Goal: Task Accomplishment & Management: Use online tool/utility

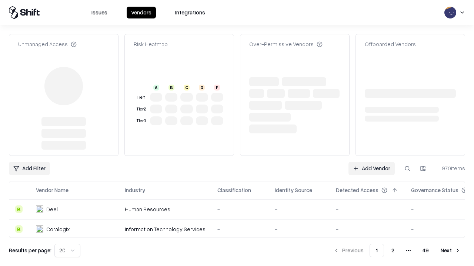
click at [371, 169] on link "Add Vendor" at bounding box center [371, 168] width 46 height 13
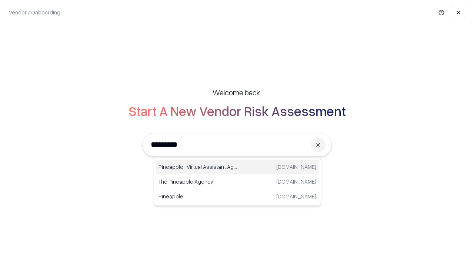
click at [237, 167] on div "Pineapple | Virtual Assistant Agency [DOMAIN_NAME]" at bounding box center [237, 167] width 164 height 15
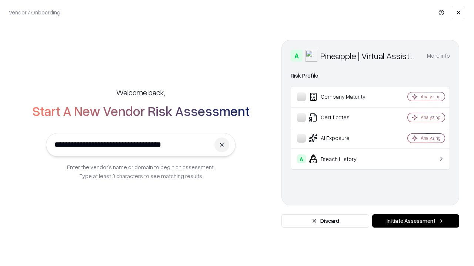
type input "**********"
click at [415, 221] on button "Initiate Assessment" at bounding box center [415, 221] width 87 height 13
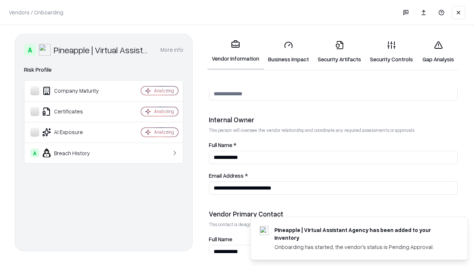
scroll to position [383, 0]
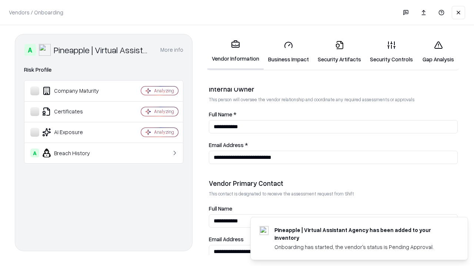
click at [288, 52] on link "Business Impact" at bounding box center [288, 52] width 50 height 34
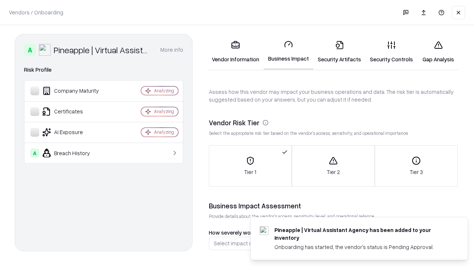
click at [438, 52] on link "Gap Analysis" at bounding box center [438, 52] width 42 height 34
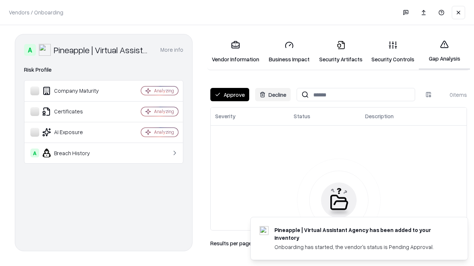
click at [229, 95] on button "Approve" at bounding box center [229, 94] width 39 height 13
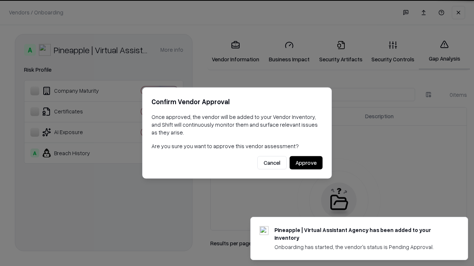
click at [306, 163] on button "Approve" at bounding box center [305, 162] width 33 height 13
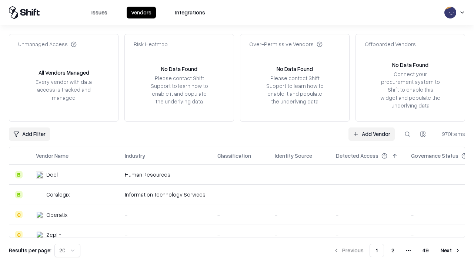
type input "**********"
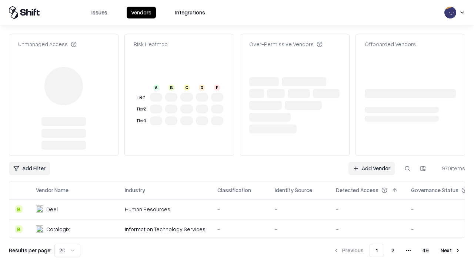
click at [371, 162] on link "Add Vendor" at bounding box center [371, 168] width 46 height 13
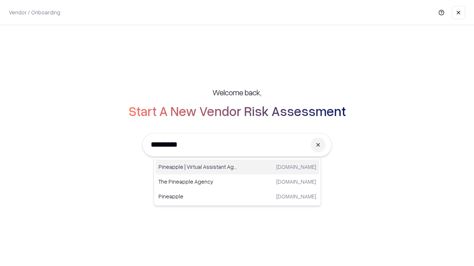
click at [237, 167] on div "Pineapple | Virtual Assistant Agency [DOMAIN_NAME]" at bounding box center [237, 167] width 164 height 15
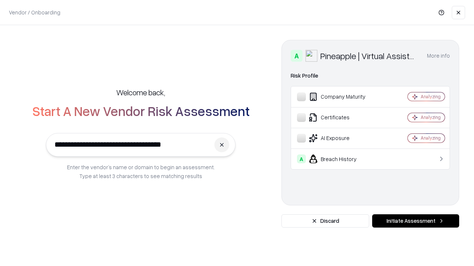
type input "**********"
click at [415, 221] on button "Initiate Assessment" at bounding box center [415, 221] width 87 height 13
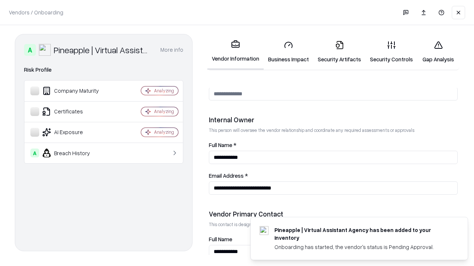
scroll to position [383, 0]
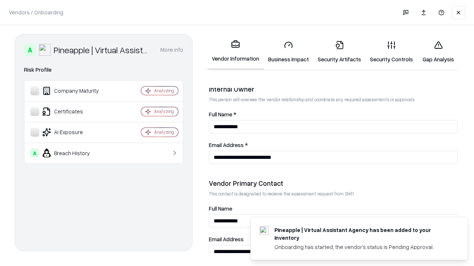
click at [438, 52] on link "Gap Analysis" at bounding box center [438, 52] width 42 height 34
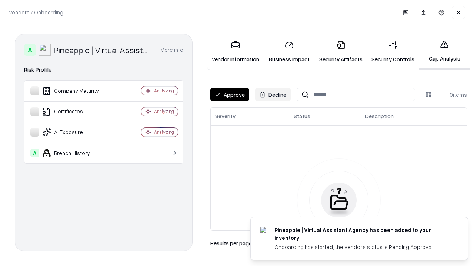
click at [229, 95] on button "Approve" at bounding box center [229, 94] width 39 height 13
